Goal: Check status

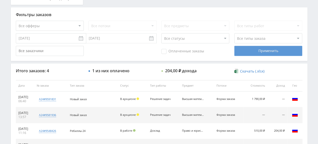
click at [241, 55] on div "Применить" at bounding box center [268, 51] width 68 height 10
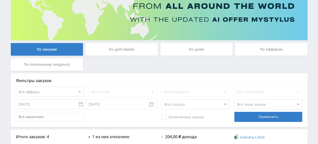
scroll to position [101, 0]
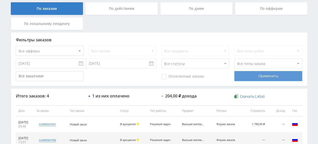
click at [252, 76] on div "Применить" at bounding box center [268, 76] width 68 height 10
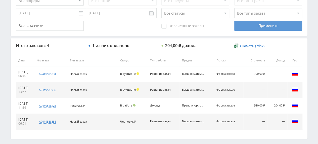
click at [263, 27] on div "Применить" at bounding box center [268, 26] width 68 height 10
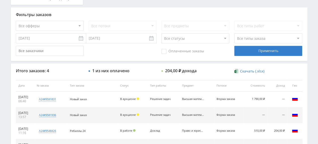
scroll to position [0, 0]
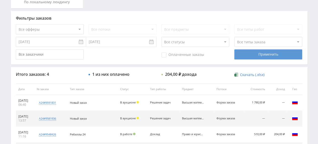
click at [279, 56] on div "Применить" at bounding box center [268, 54] width 68 height 10
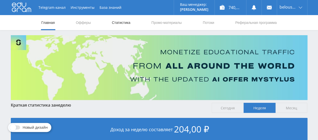
click at [128, 19] on link "Статистика" at bounding box center [121, 22] width 20 height 15
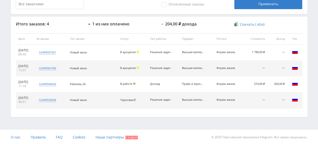
scroll to position [72, 0]
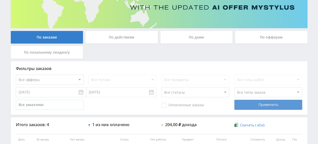
click at [253, 103] on div "Применить" at bounding box center [268, 105] width 68 height 10
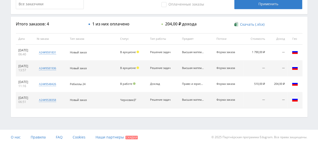
scroll to position [0, 0]
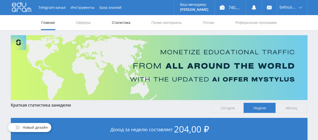
click at [114, 22] on link "Статистика" at bounding box center [121, 22] width 20 height 15
click at [116, 25] on link "Статистика" at bounding box center [121, 22] width 20 height 15
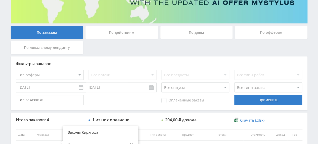
scroll to position [22, 0]
